Goal: Check status

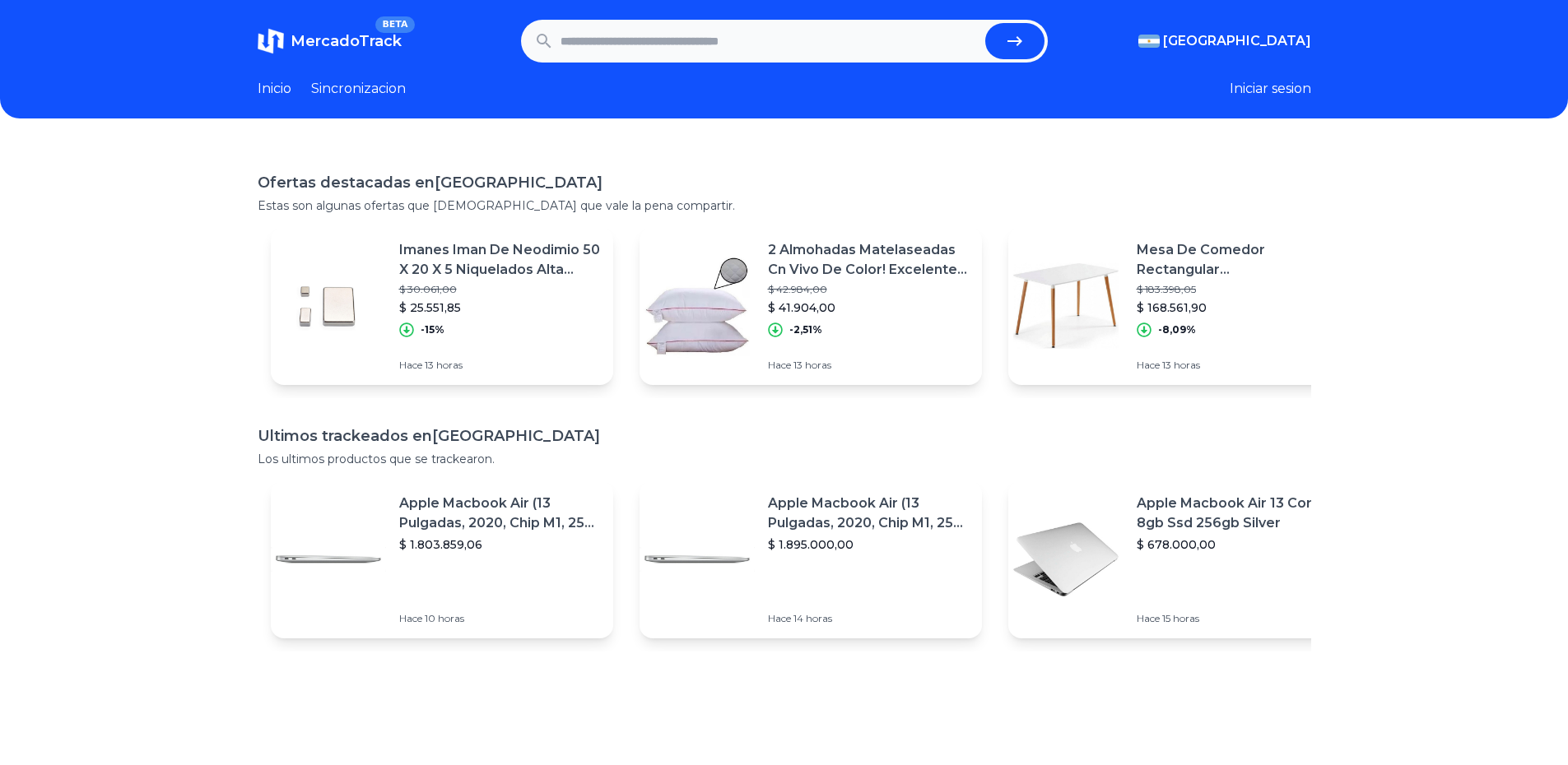
click at [673, 51] on input "text" at bounding box center [770, 41] width 418 height 37
paste input "**********"
click at [985, 23] on button "submit" at bounding box center [1015, 41] width 59 height 37
type input "**********"
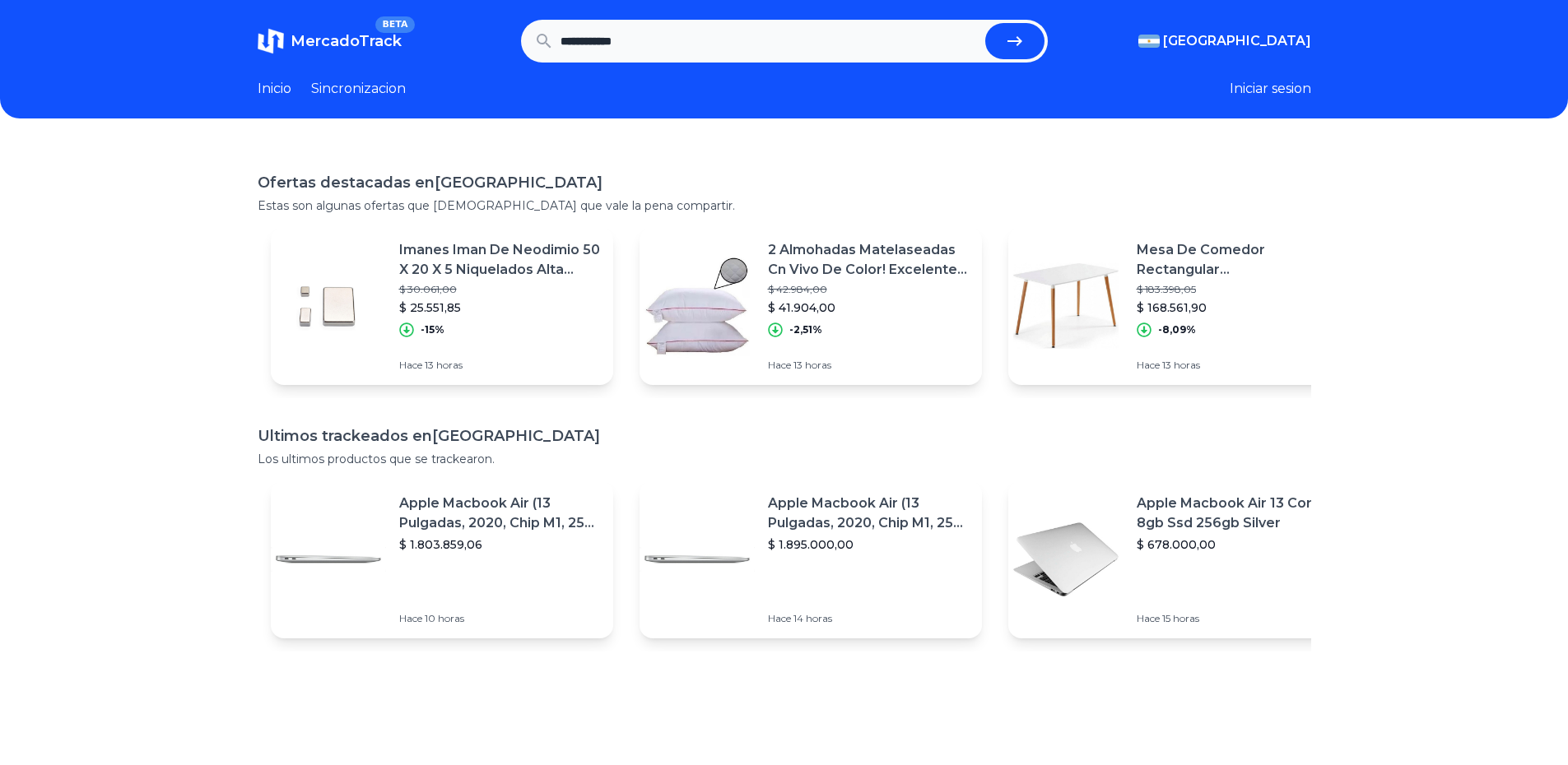
scroll to position [0, 0]
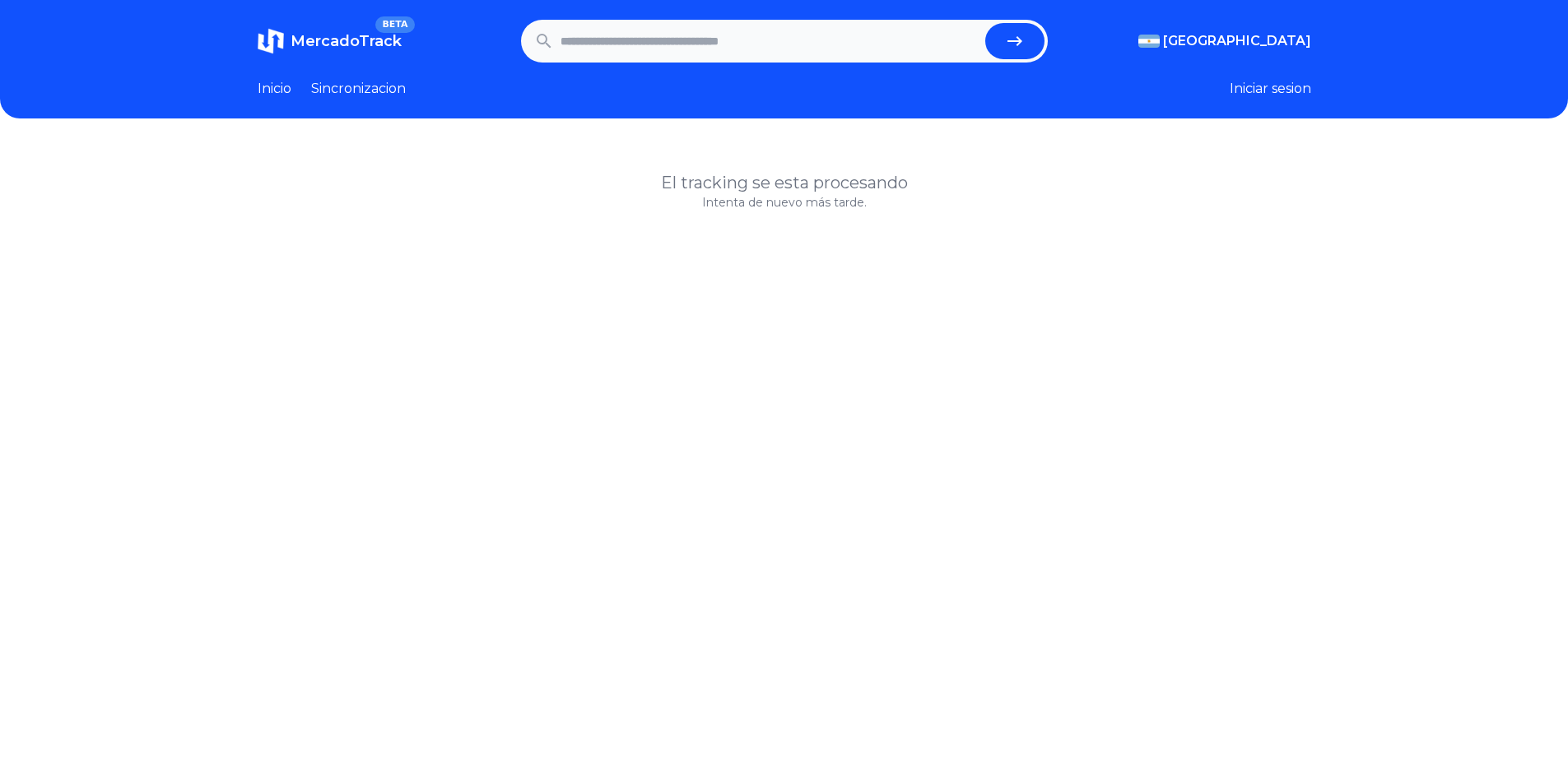
click at [301, 93] on div "Inicio Sincronizacion" at bounding box center [332, 88] width 148 height 20
click at [291, 95] on link "Inicio" at bounding box center [274, 88] width 34 height 20
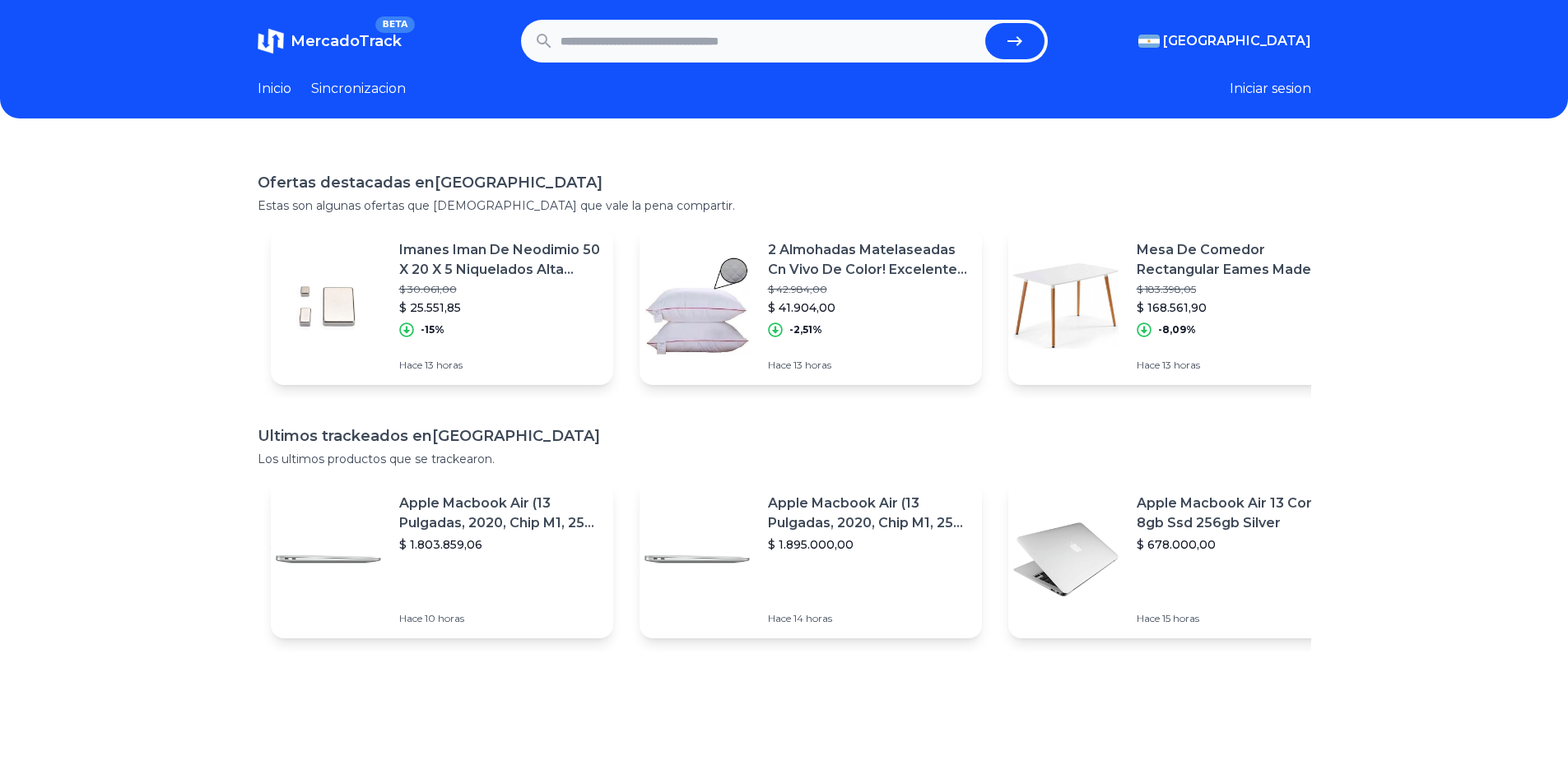
click at [516, 275] on p "Imanes Iman De Neodimio 50 X 20 X 5 Niquelados Alta Potencia" at bounding box center [499, 260] width 201 height 39
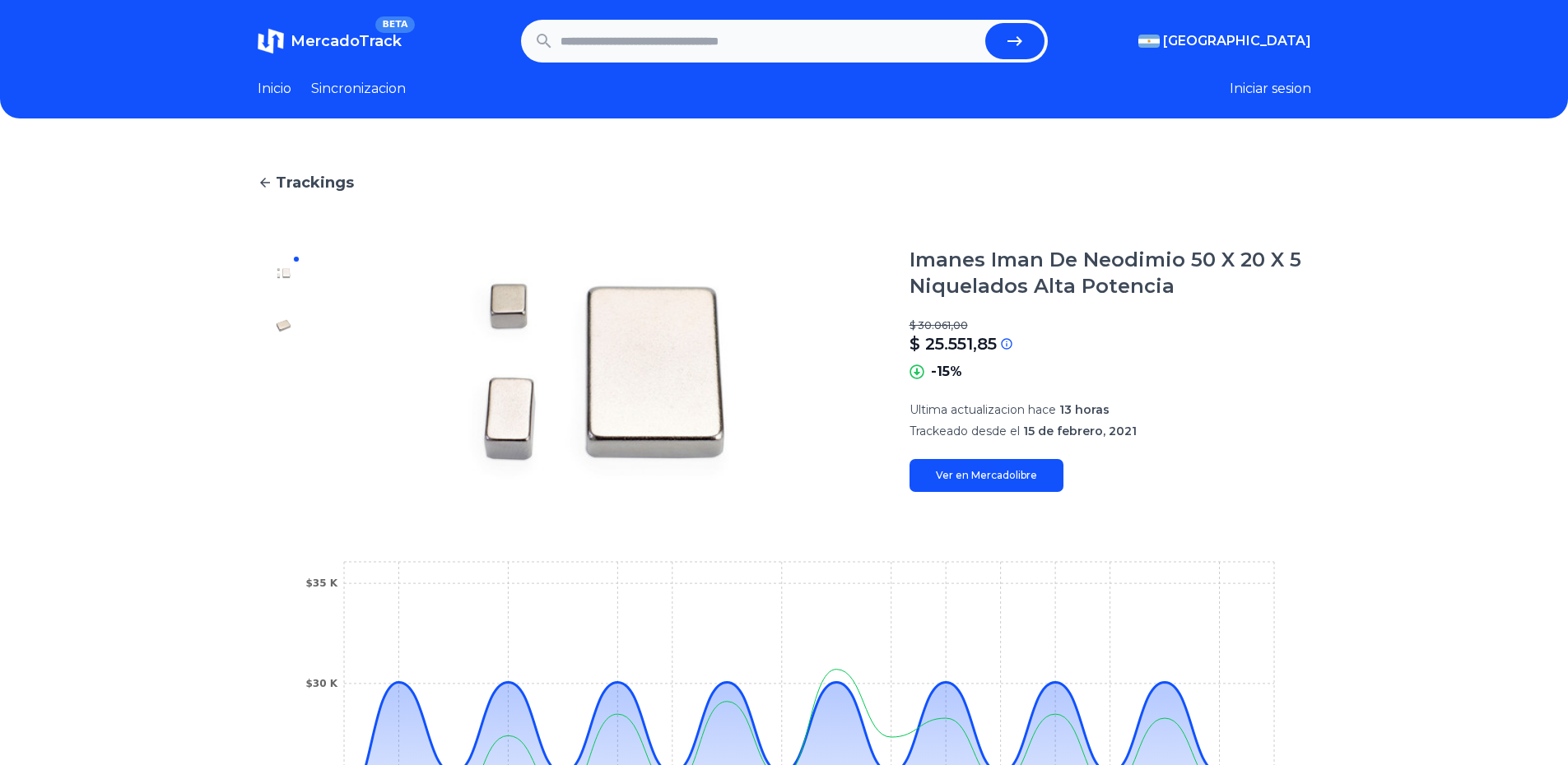
click at [279, 85] on link "Inicio" at bounding box center [274, 88] width 34 height 20
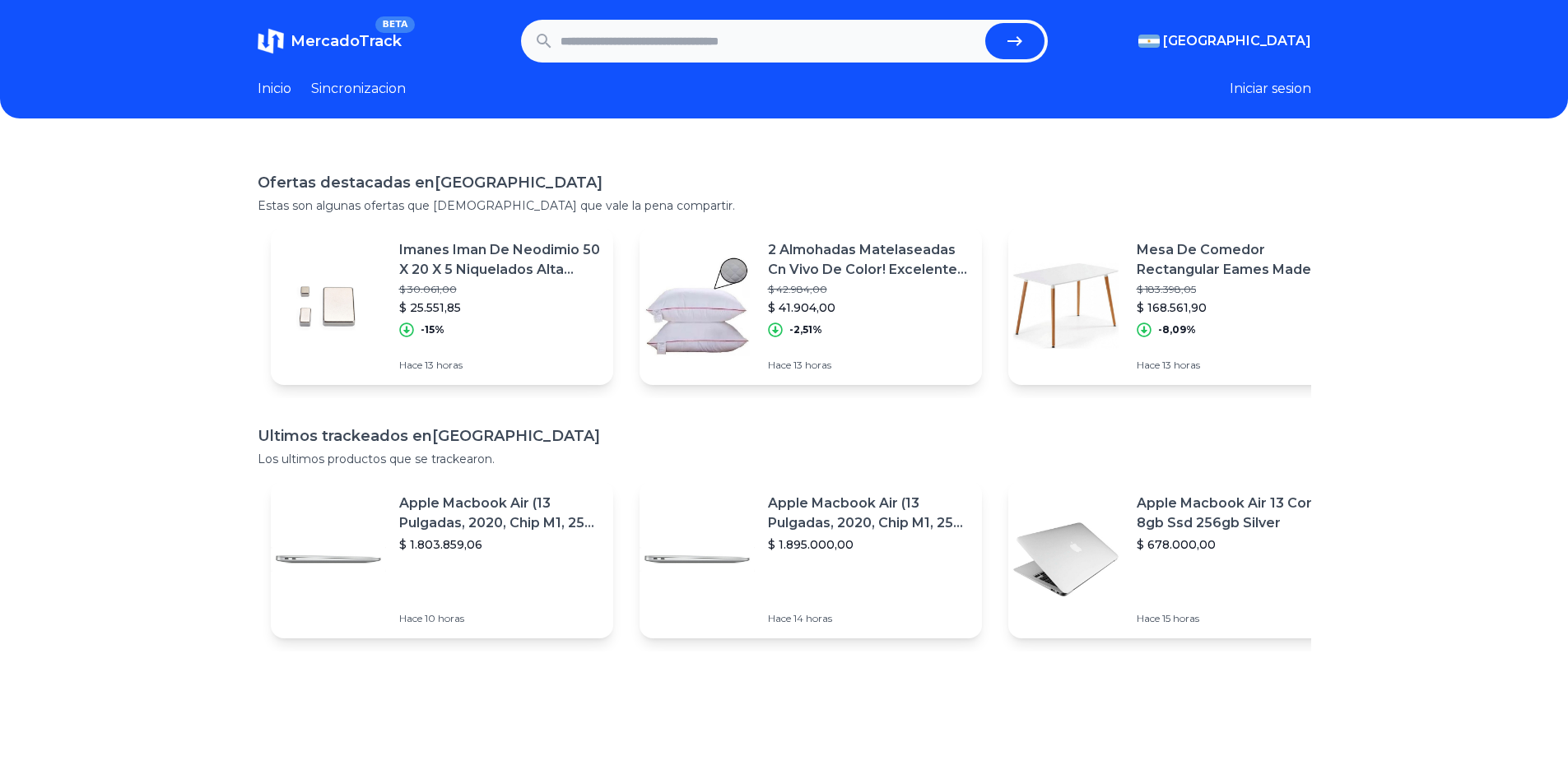
click at [285, 88] on link "Inicio" at bounding box center [274, 88] width 34 height 20
click at [637, 46] on input "text" at bounding box center [770, 41] width 418 height 37
paste input "**********"
click at [985, 23] on button "submit" at bounding box center [1015, 41] width 59 height 37
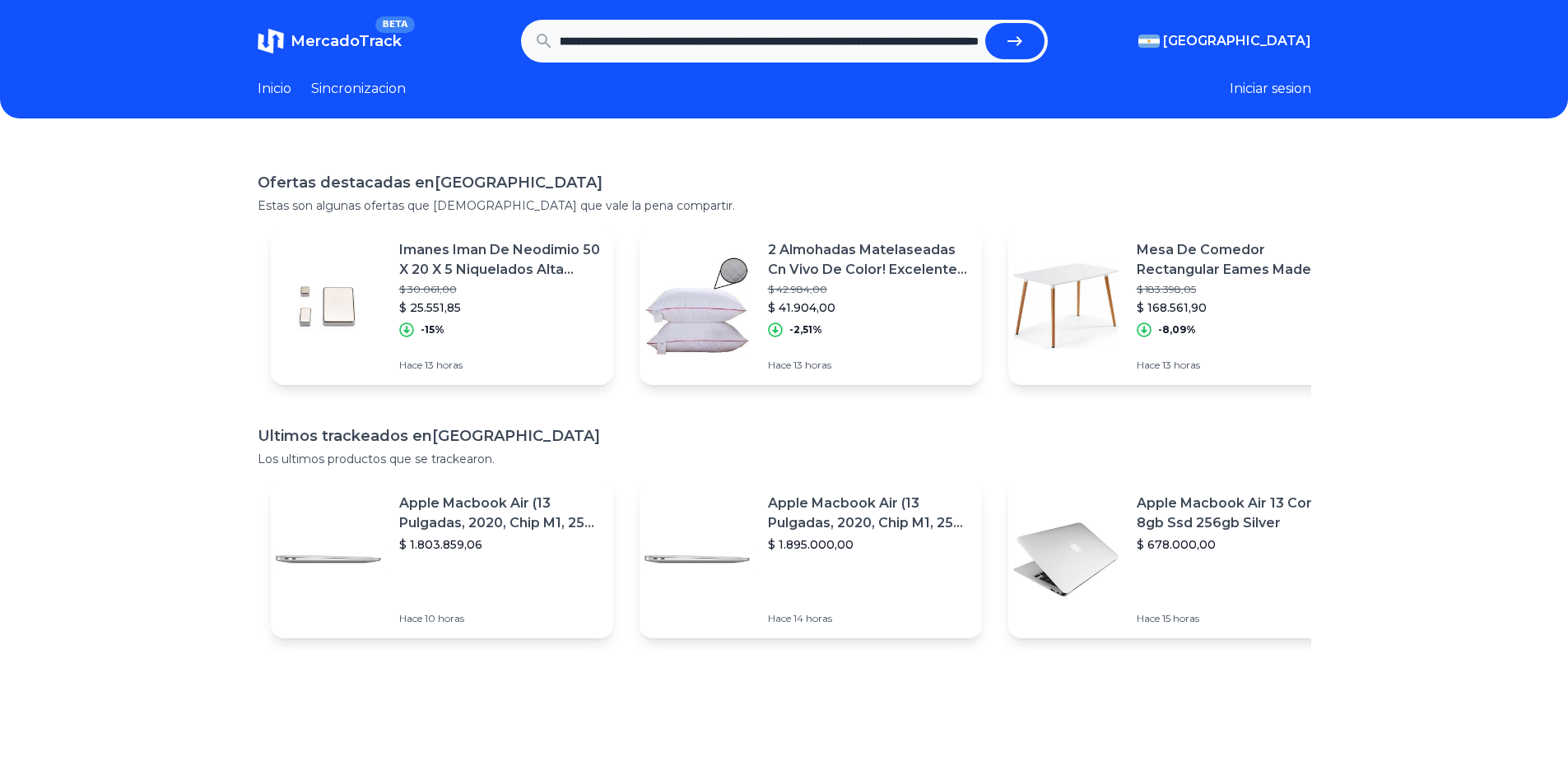
type input "**********"
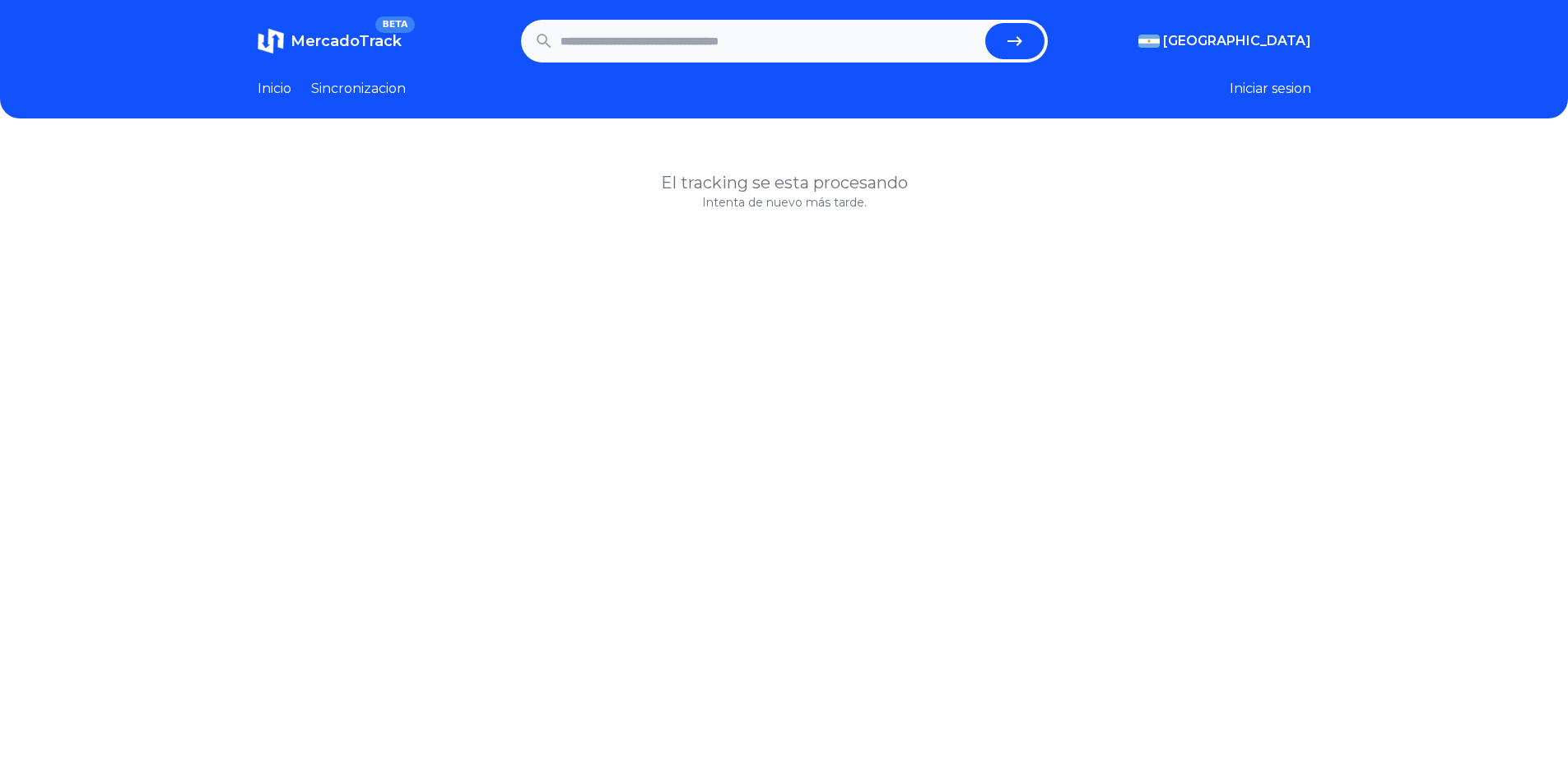
click at [374, 46] on span "MercadoTrack" at bounding box center [346, 41] width 111 height 18
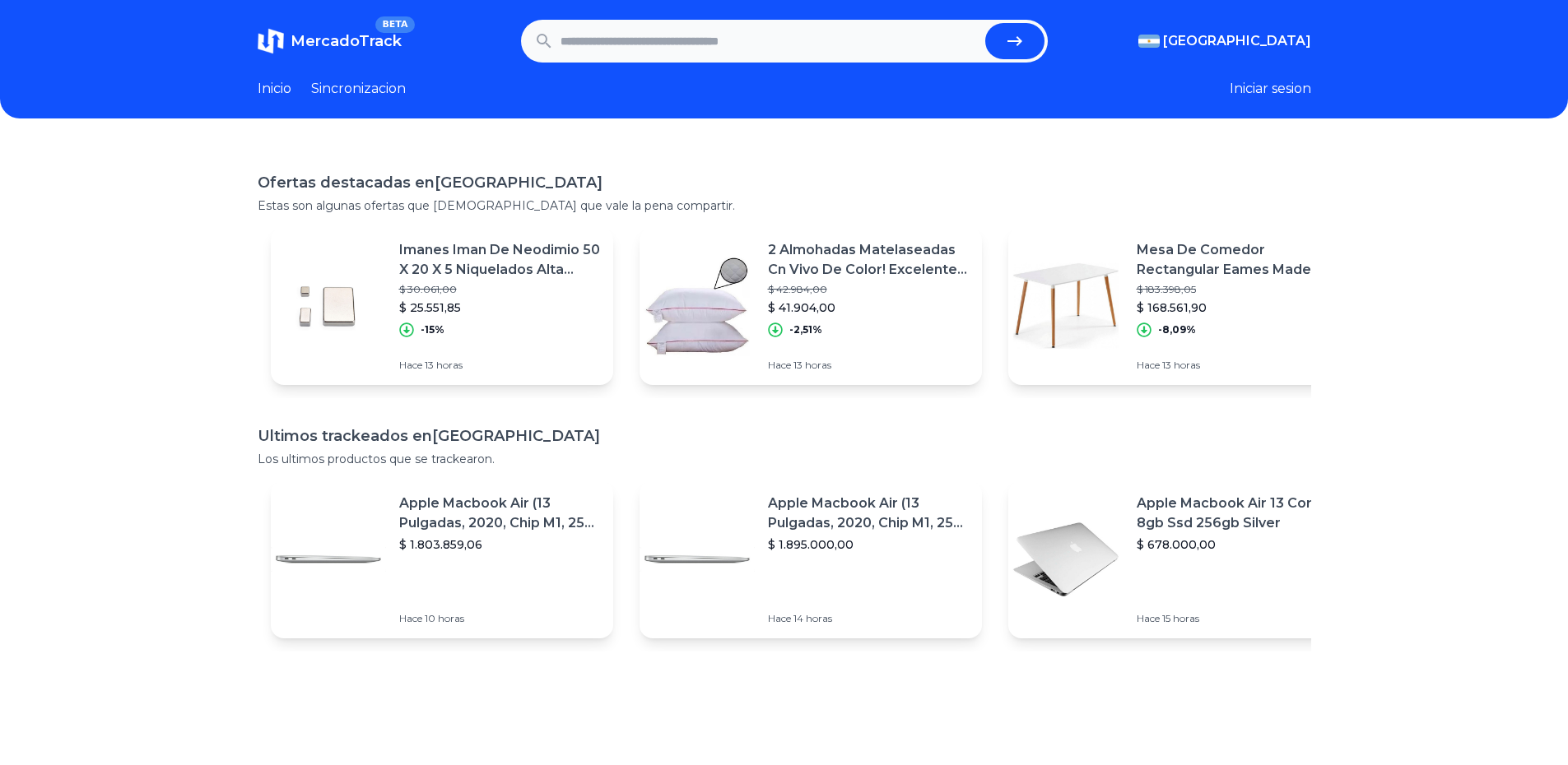
click at [861, 256] on p "2 Almohadas Matelaseadas Cn Vivo De Color! Excelente Calidad" at bounding box center [868, 260] width 201 height 39
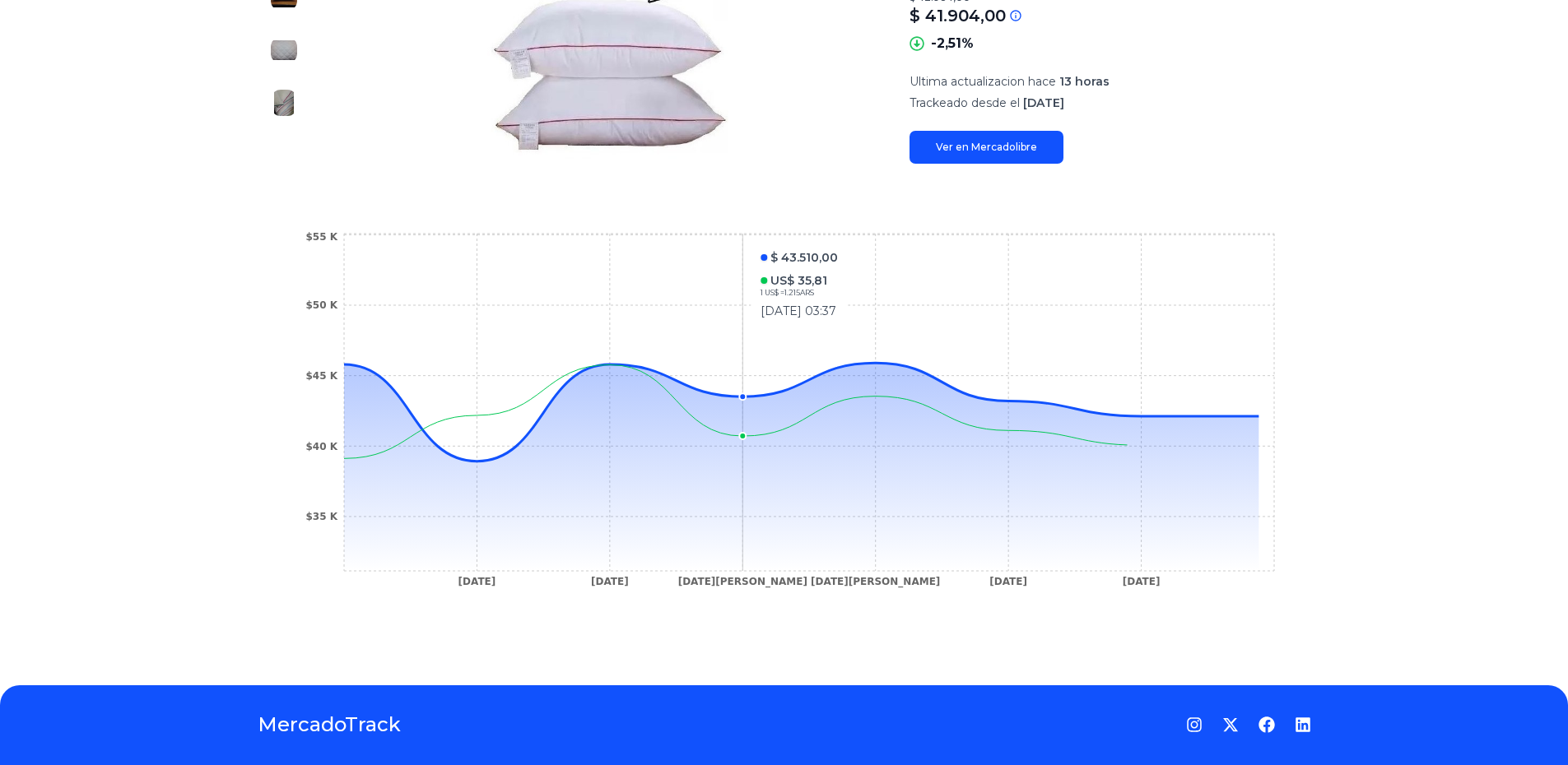
scroll to position [329, 0]
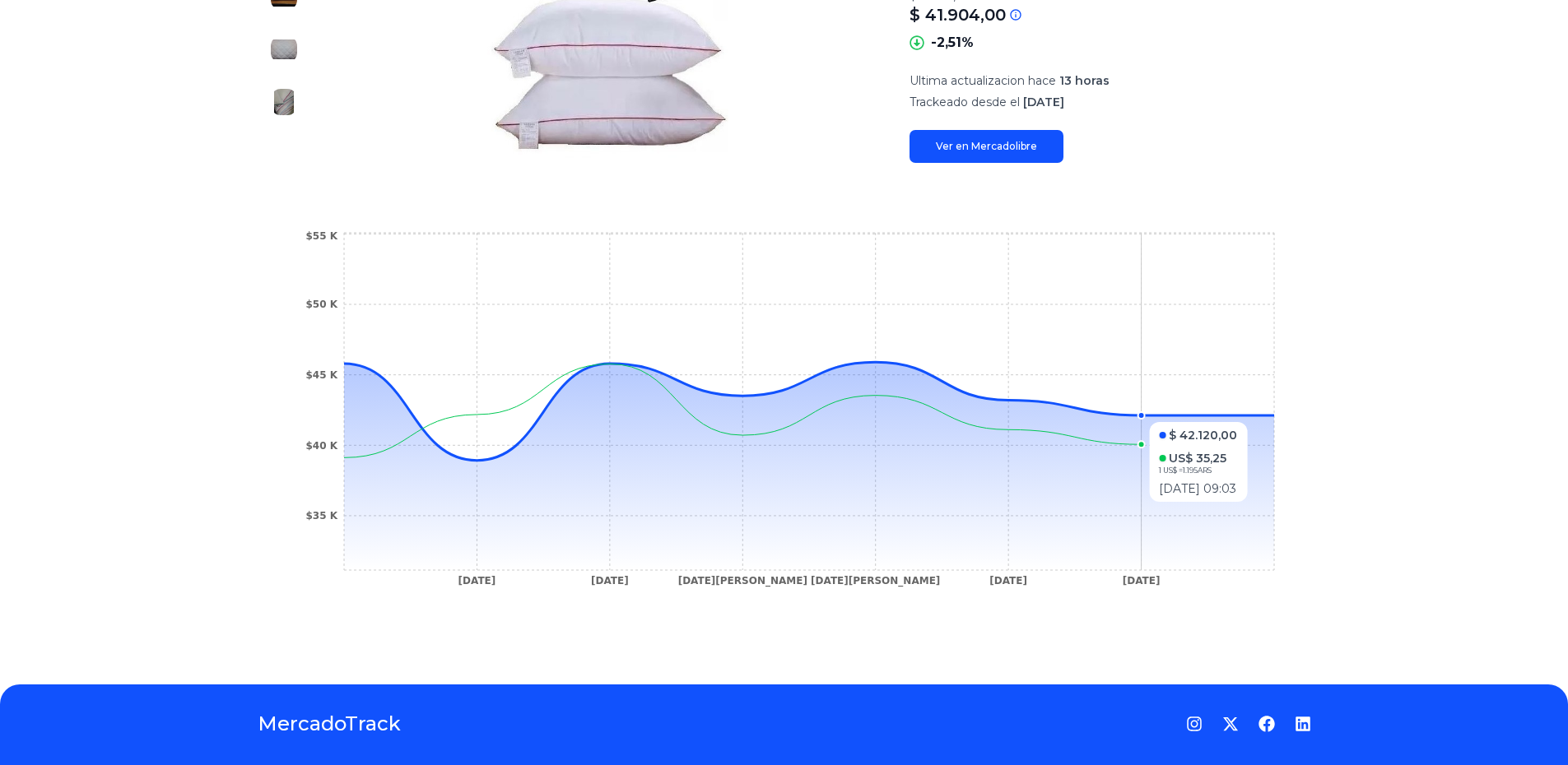
click at [1144, 414] on circle at bounding box center [1140, 415] width 6 height 6
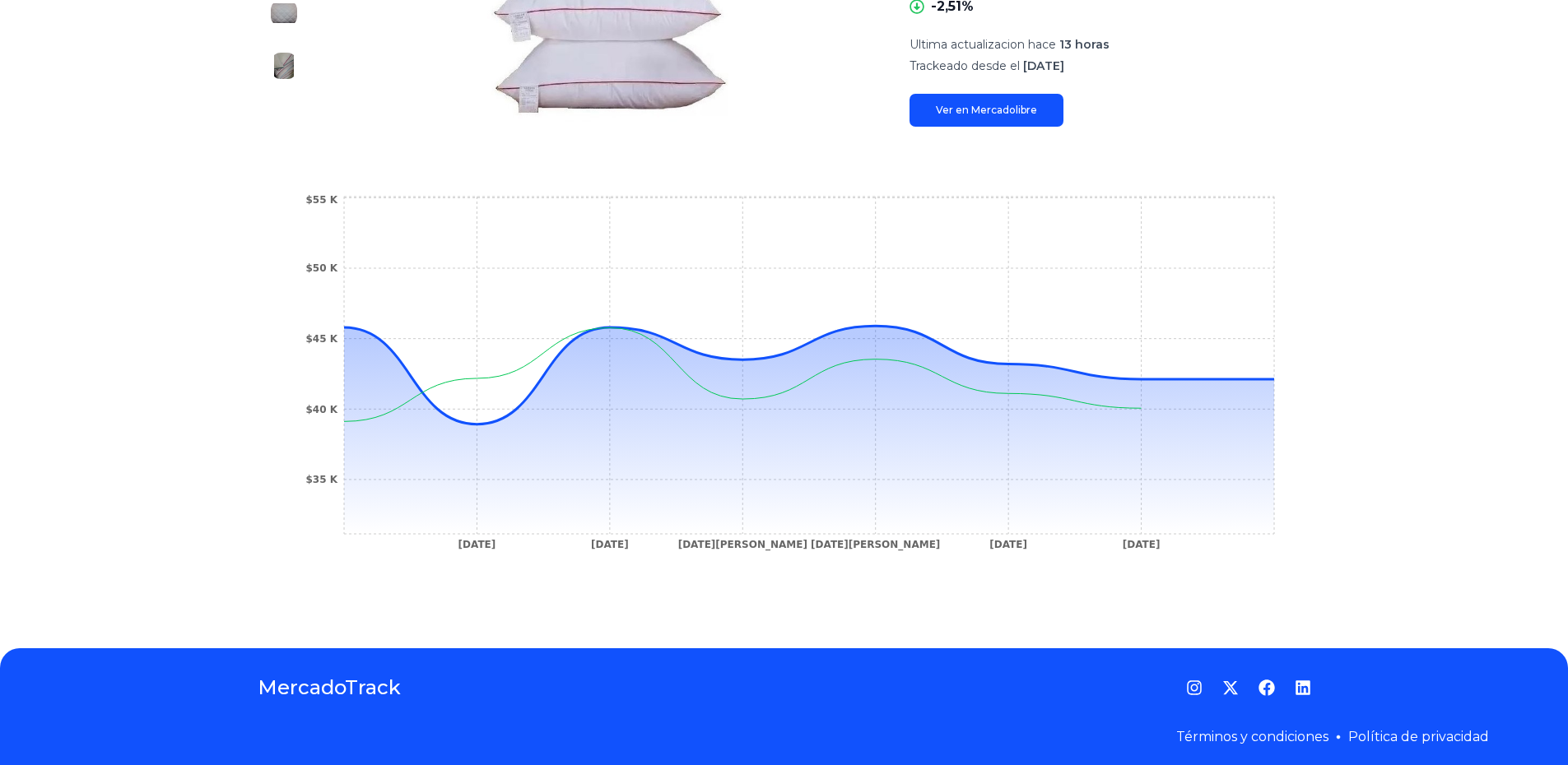
scroll to position [374, 0]
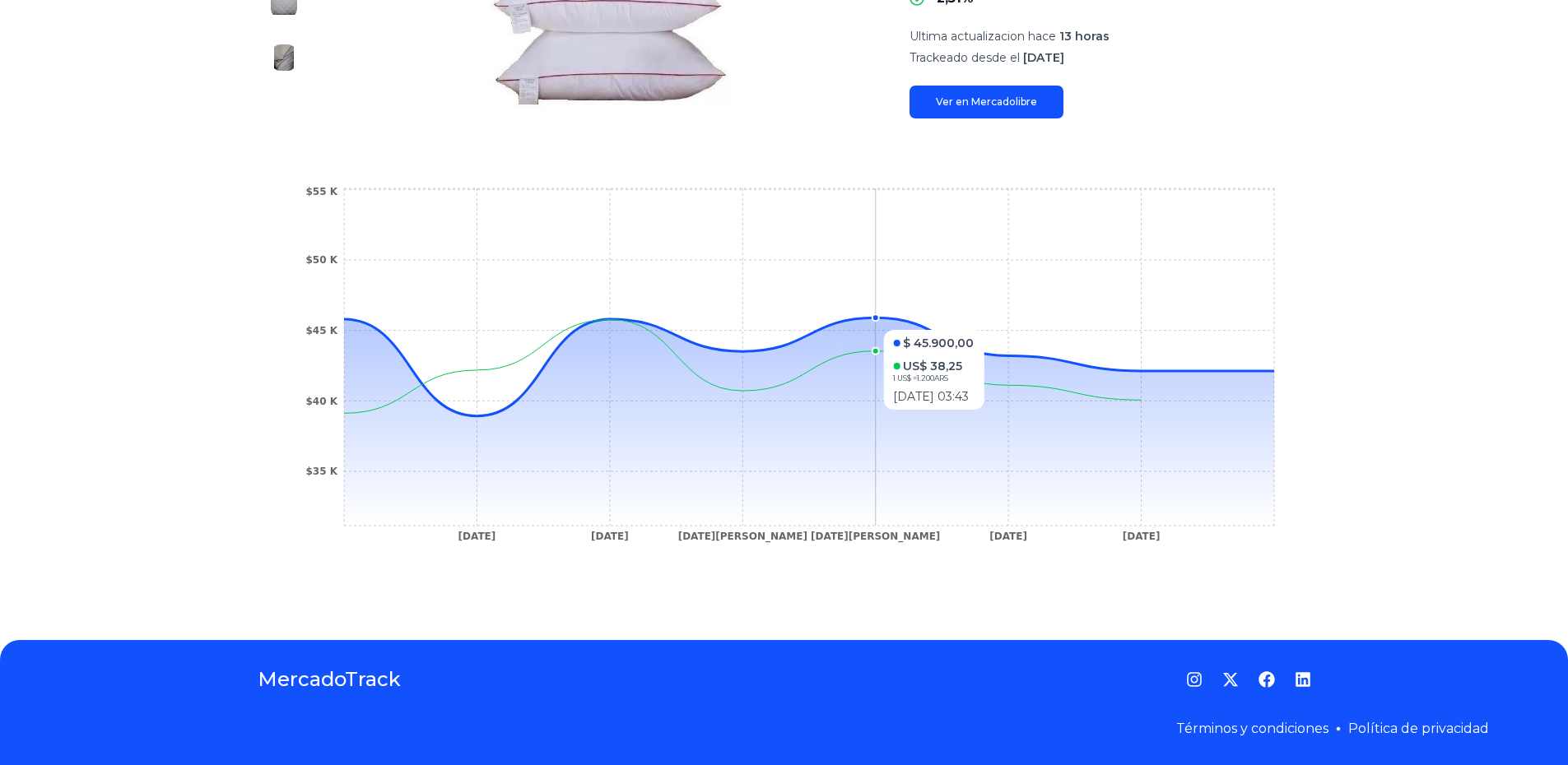
click at [860, 319] on icon at bounding box center [809, 366] width 930 height 98
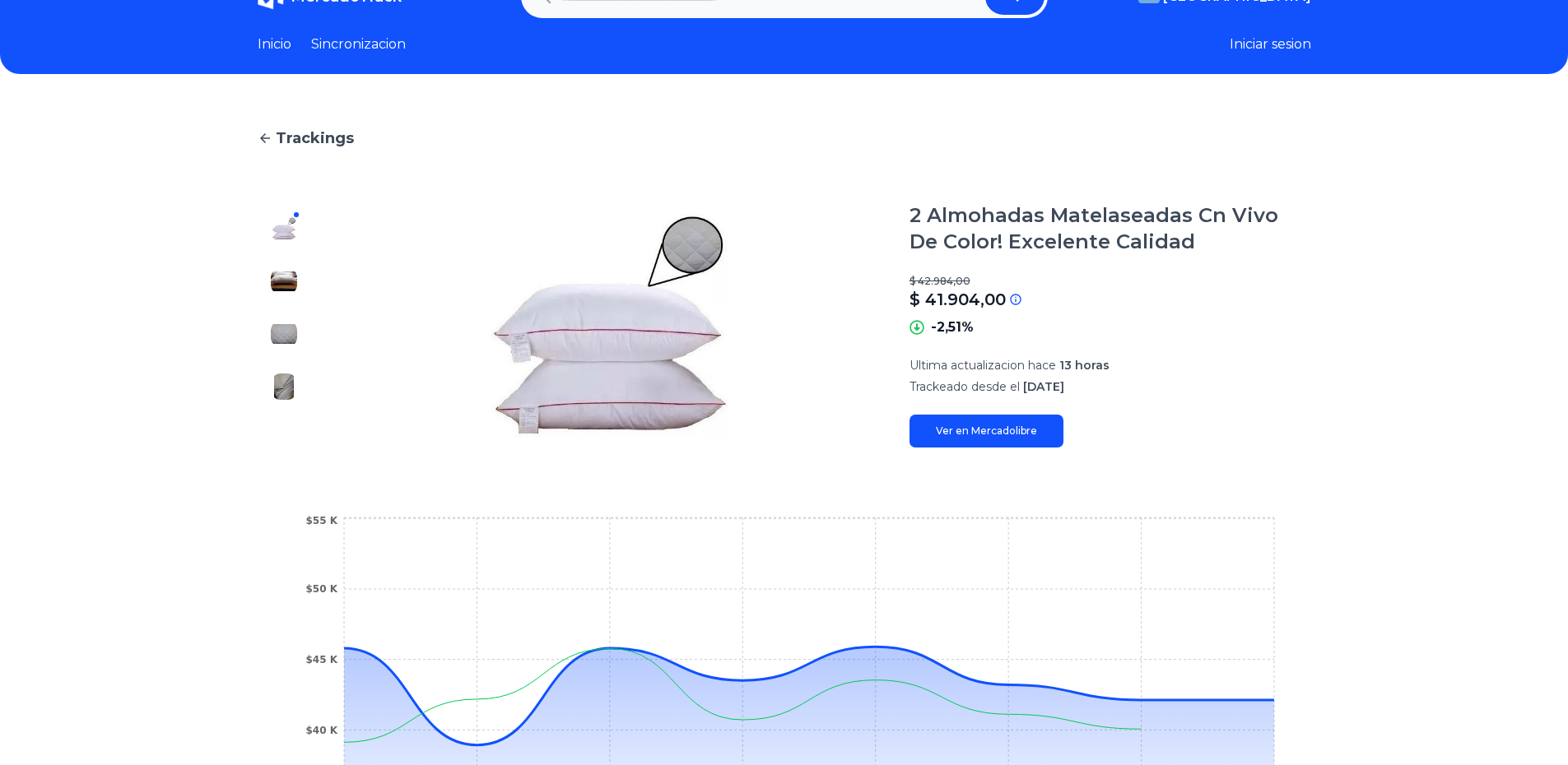
scroll to position [0, 0]
